Goal: Find specific page/section: Find specific page/section

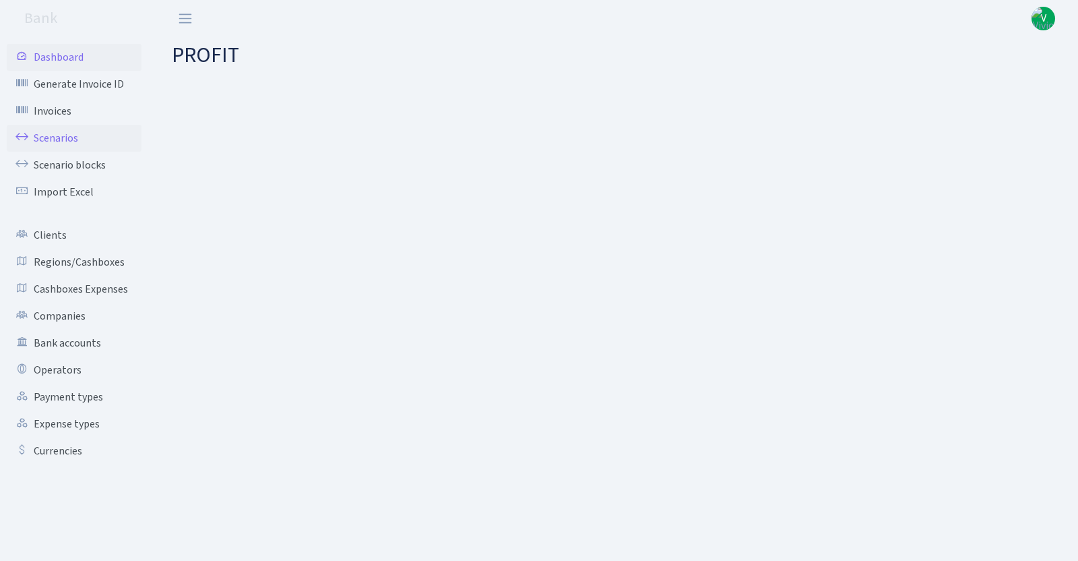
click at [74, 140] on link "Scenarios" at bounding box center [74, 138] width 135 height 27
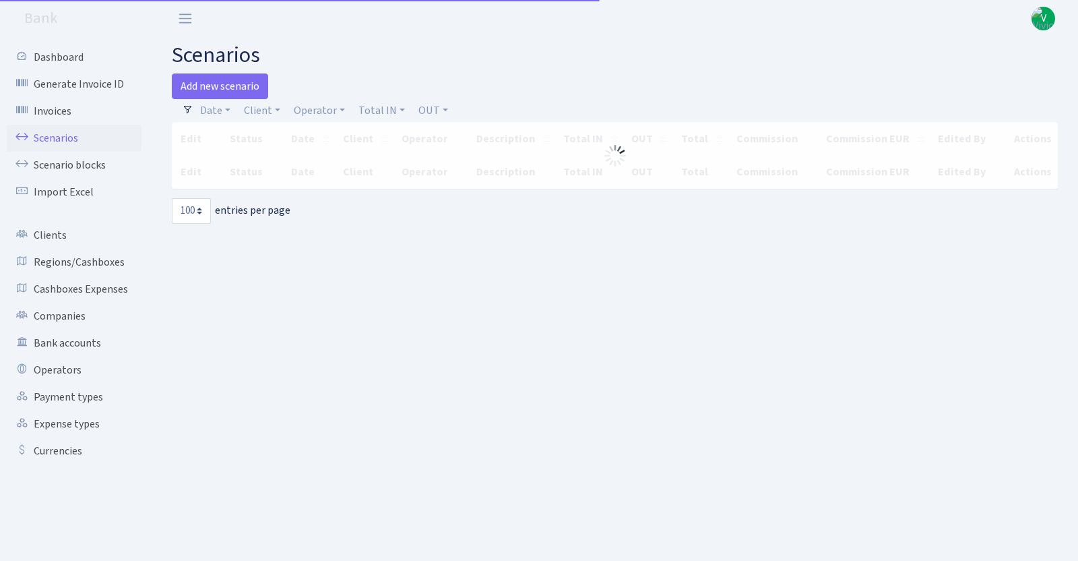
select select "100"
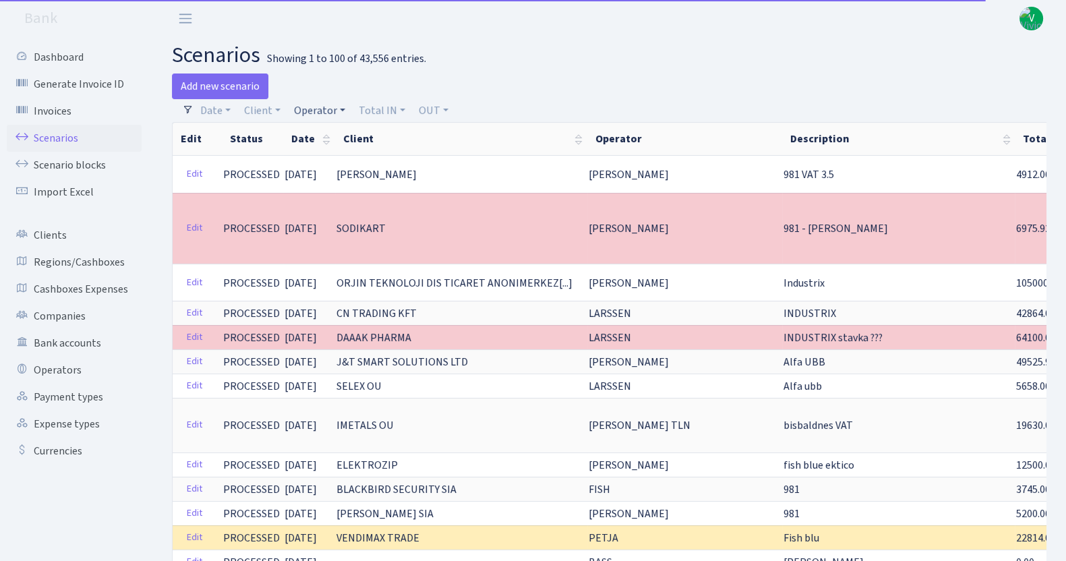
click at [309, 106] on link "Operator" at bounding box center [319, 110] width 62 height 23
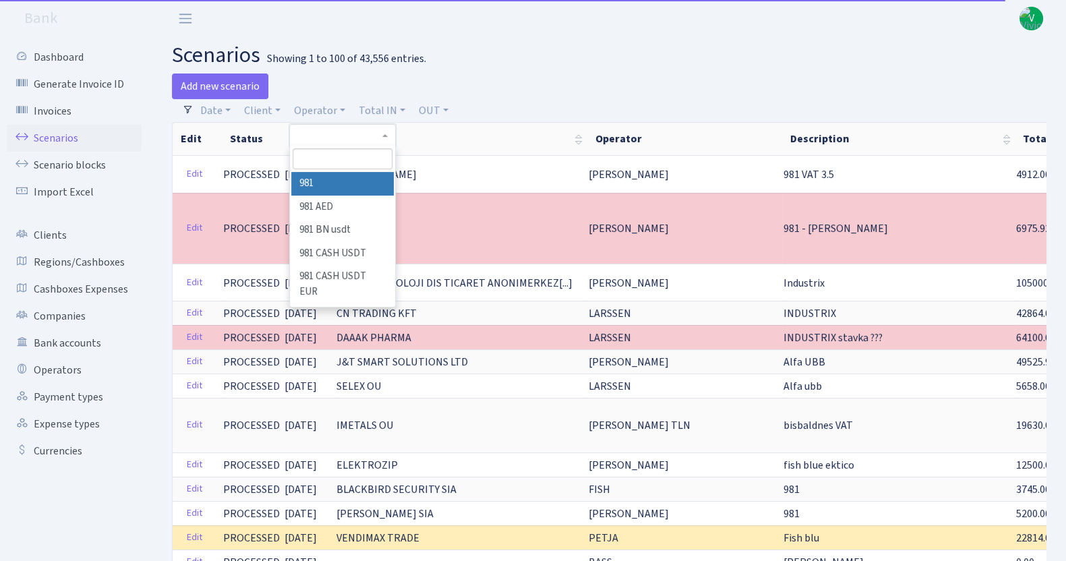
click at [330, 152] on input "search" at bounding box center [342, 158] width 100 height 21
type input "[PERSON_NAME]"
click at [343, 179] on li "GACHA" at bounding box center [342, 184] width 102 height 24
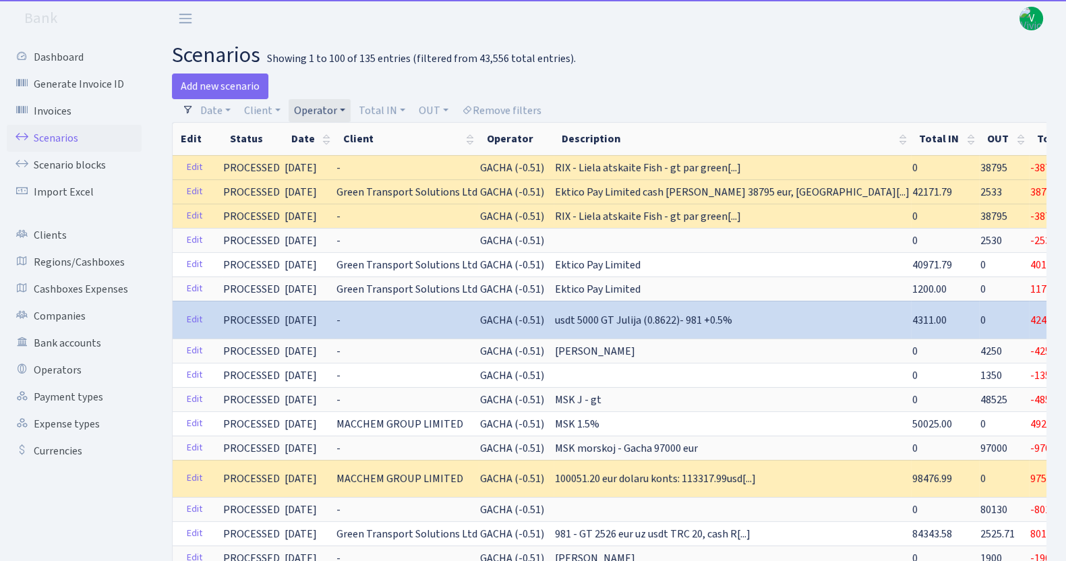
click at [321, 105] on link "Operator" at bounding box center [319, 110] width 62 height 23
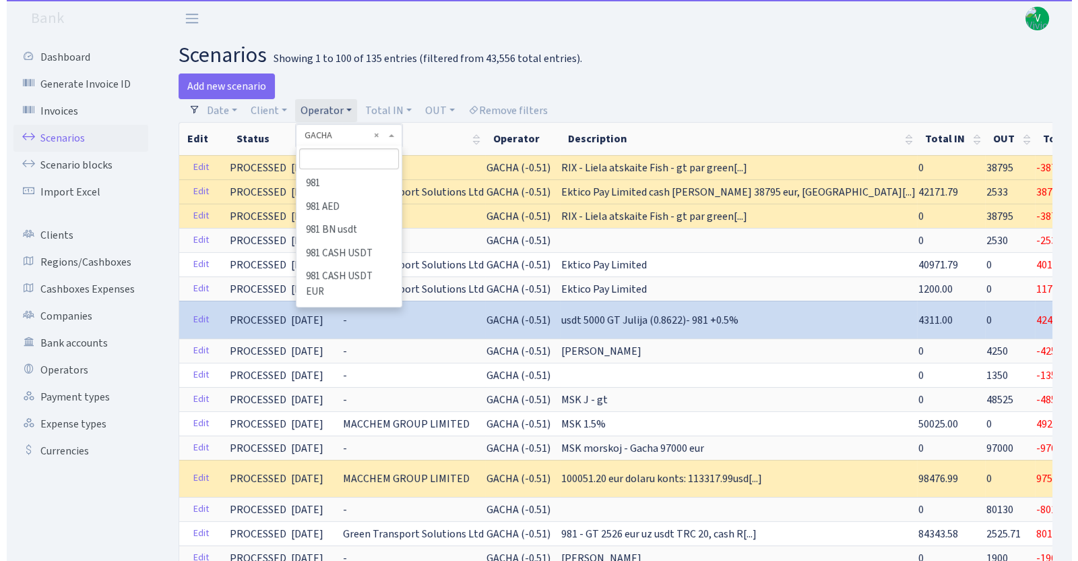
scroll to position [3080, 0]
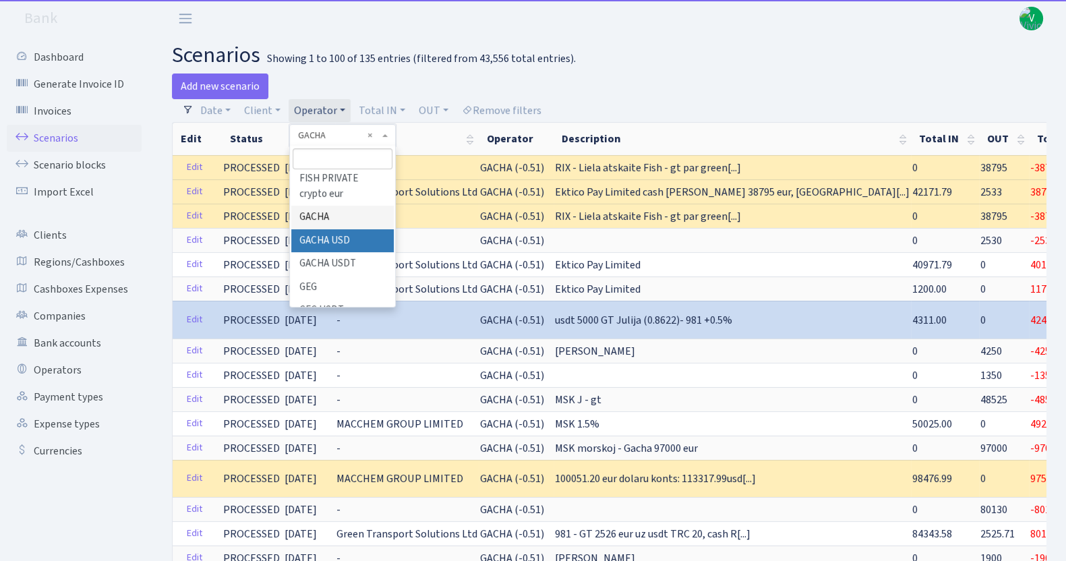
click at [343, 244] on li "GACHA USD" at bounding box center [342, 241] width 102 height 24
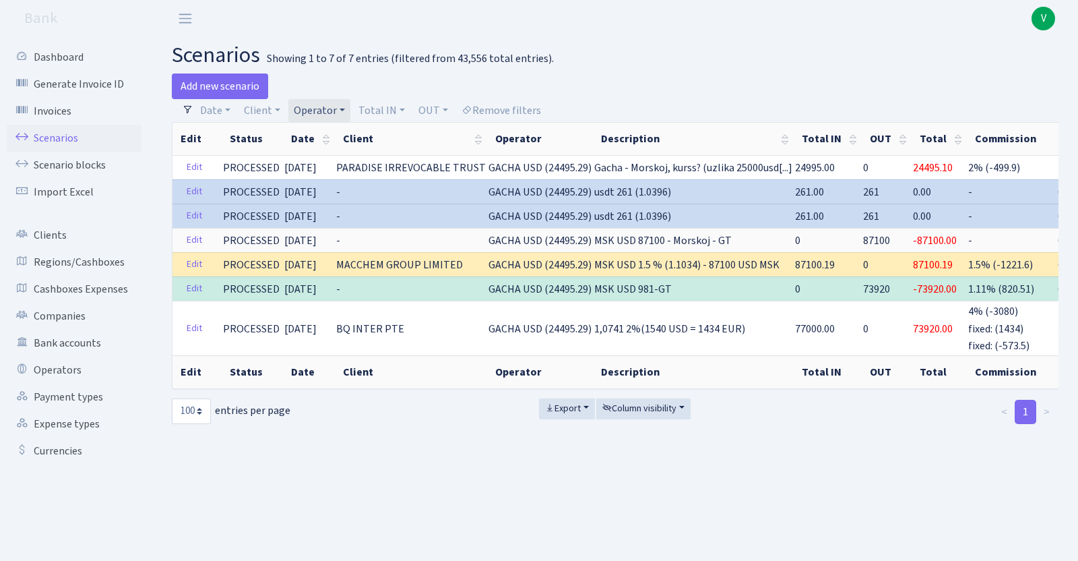
click at [317, 100] on link "Operator" at bounding box center [319, 110] width 62 height 23
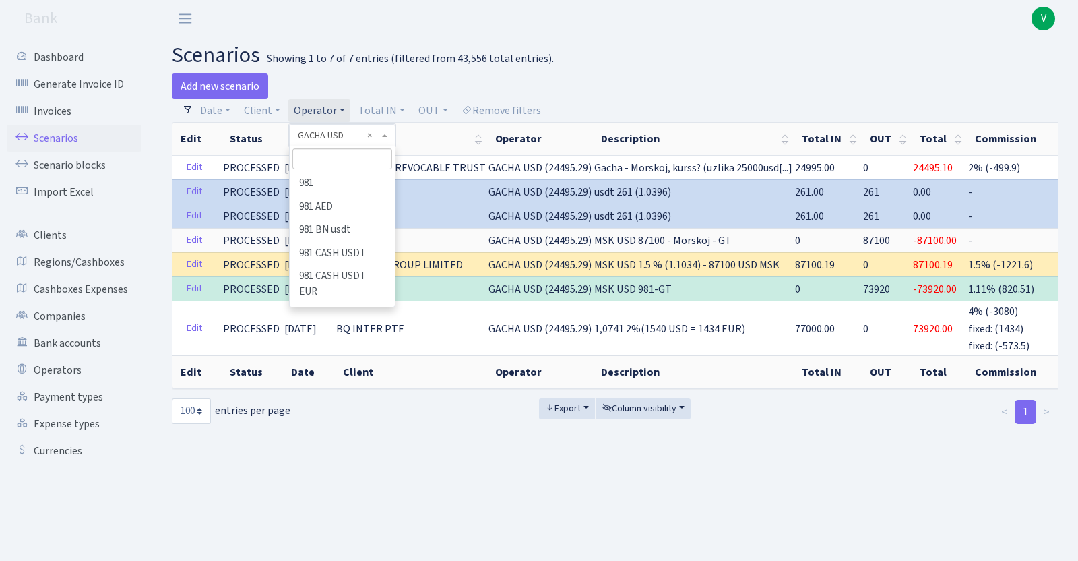
scroll to position [3127, 0]
click at [355, 226] on li "GACHA USDT" at bounding box center [342, 217] width 102 height 24
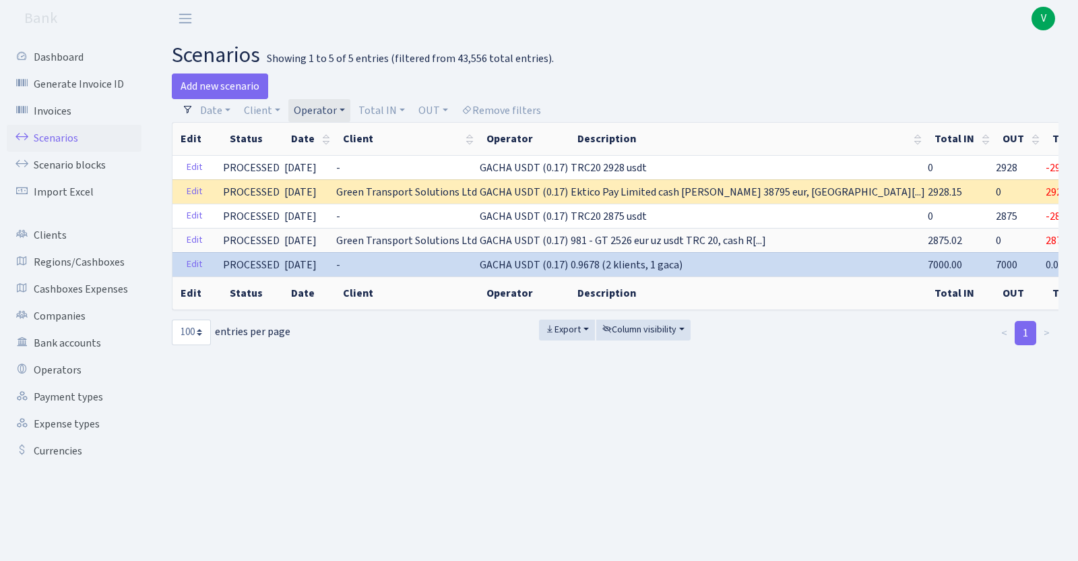
click at [326, 104] on link "Operator" at bounding box center [319, 110] width 62 height 23
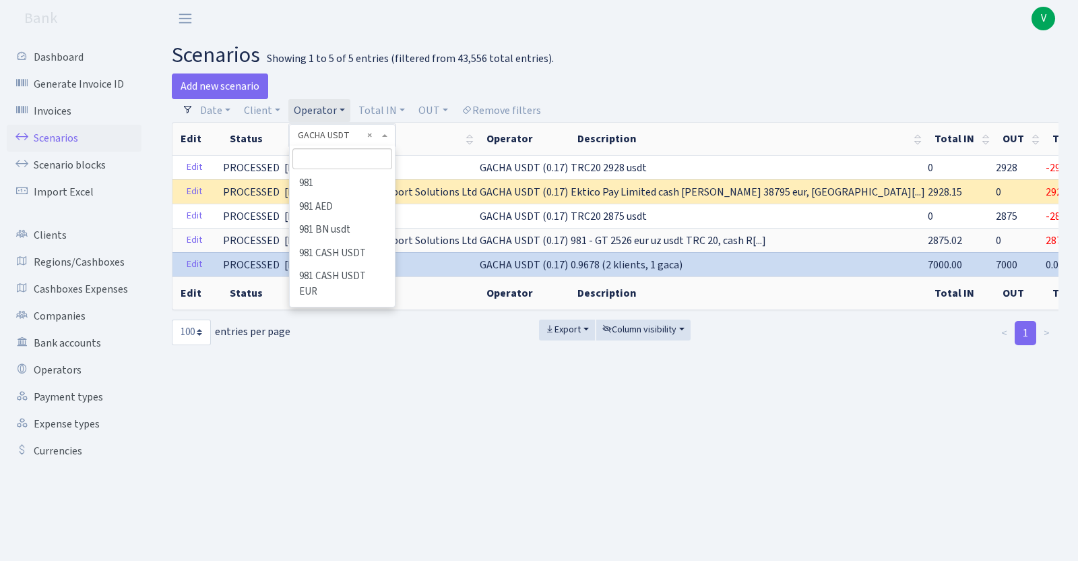
scroll to position [3151, 0]
click at [353, 177] on li "GACHA USD" at bounding box center [342, 170] width 102 height 24
